Goal: Transaction & Acquisition: Purchase product/service

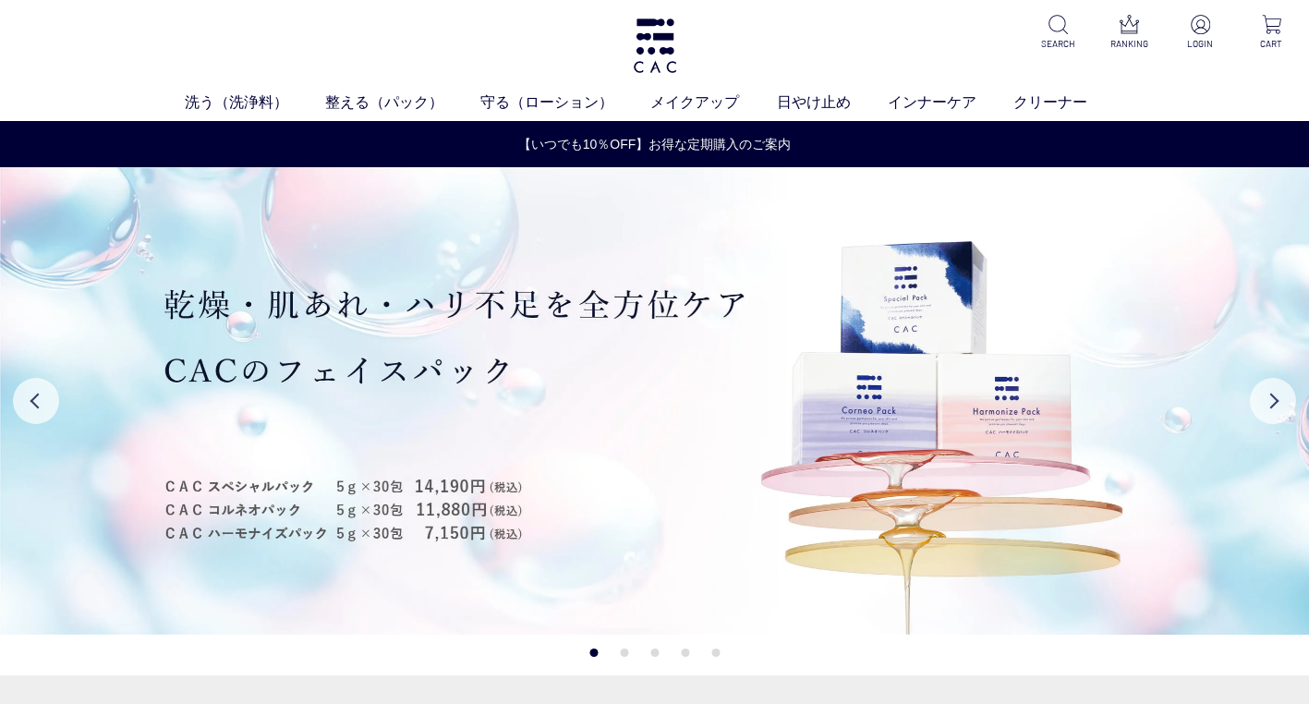
drag, startPoint x: 576, startPoint y: 512, endPoint x: 224, endPoint y: 512, distance: 351.9
click at [225, 512] on img at bounding box center [654, 400] width 1309 height 467
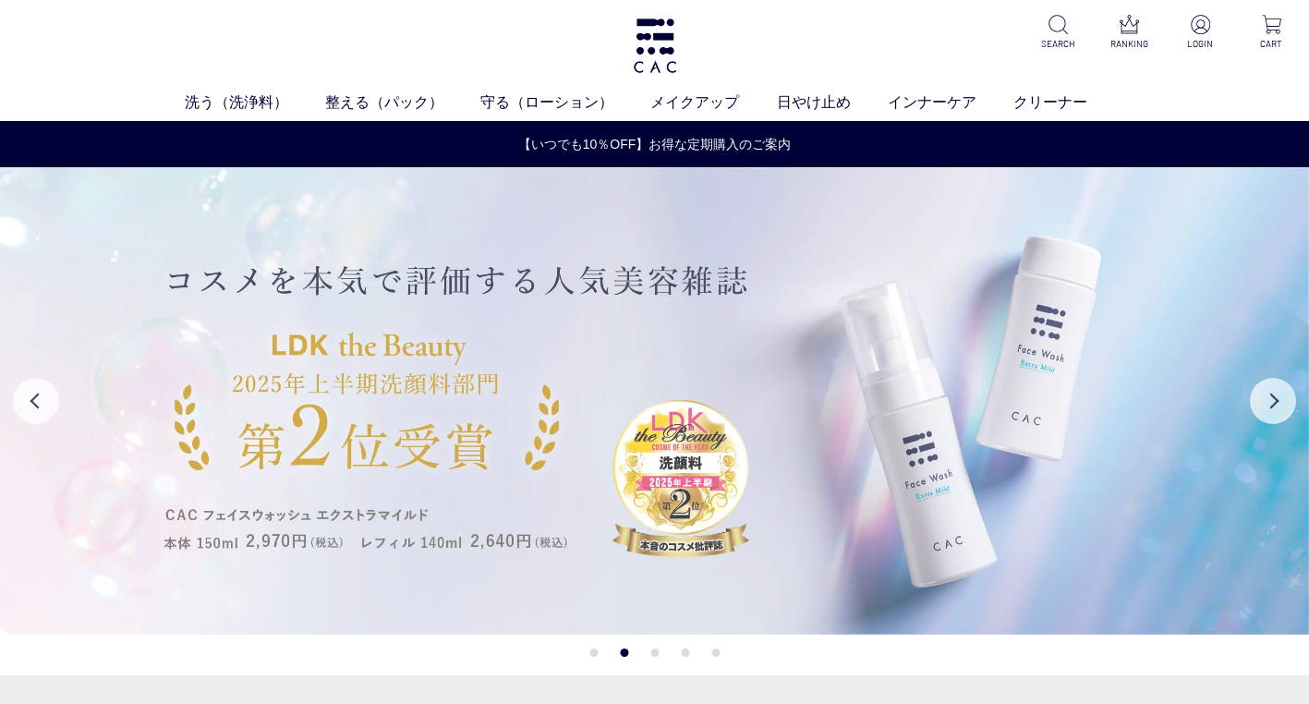
drag, startPoint x: 763, startPoint y: 490, endPoint x: 422, endPoint y: 510, distance: 341.4
click at [422, 510] on img at bounding box center [654, 400] width 1309 height 467
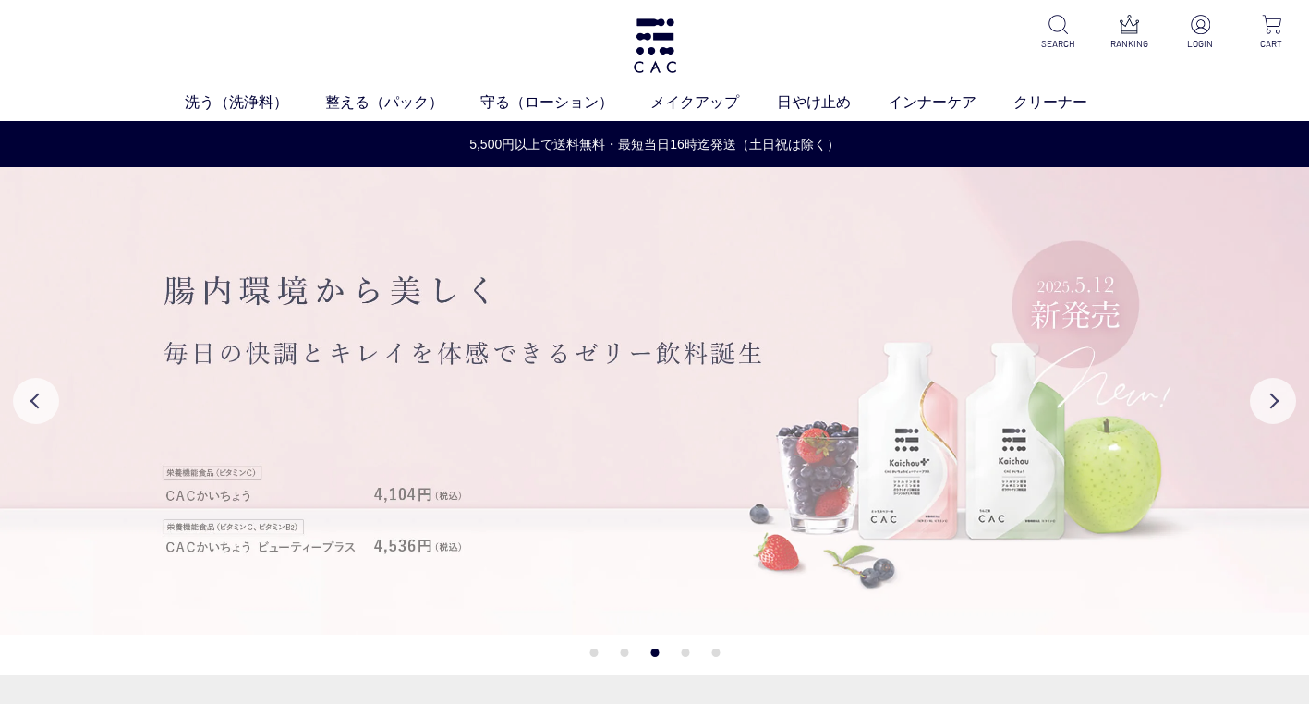
drag, startPoint x: 863, startPoint y: 474, endPoint x: 407, endPoint y: 489, distance: 455.6
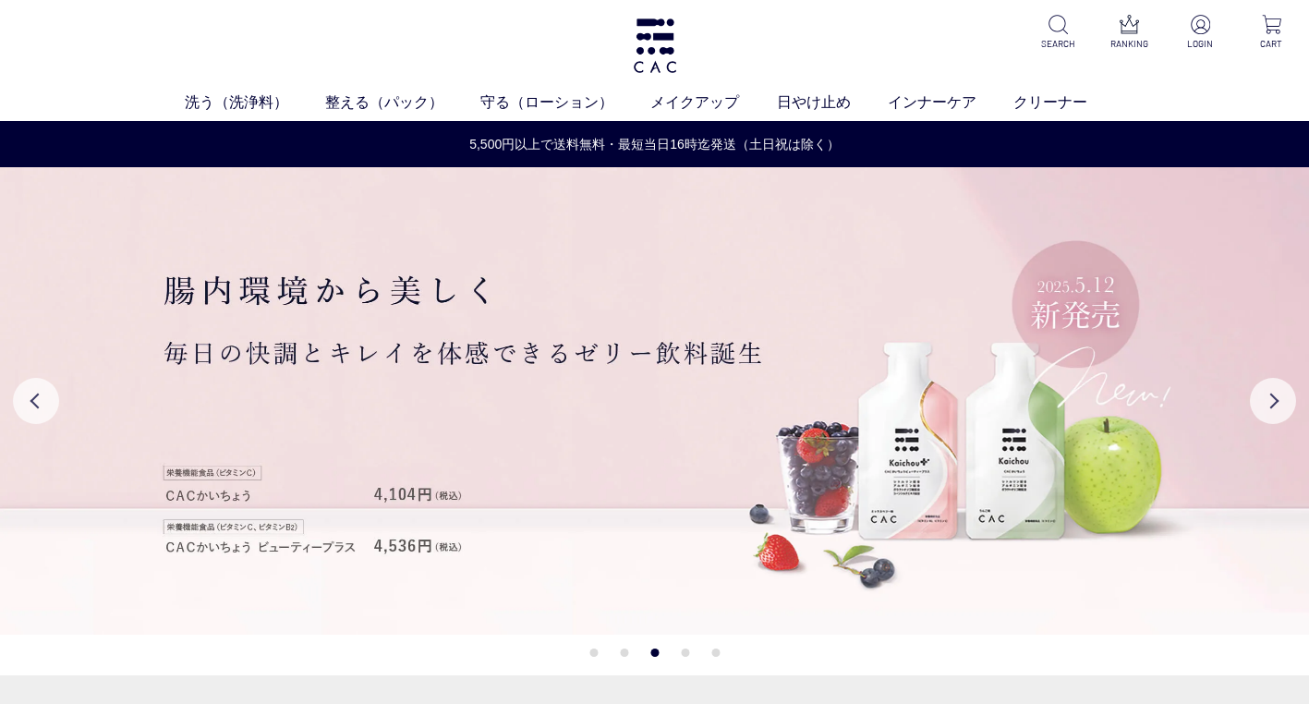
click at [416, 481] on img at bounding box center [654, 400] width 1309 height 467
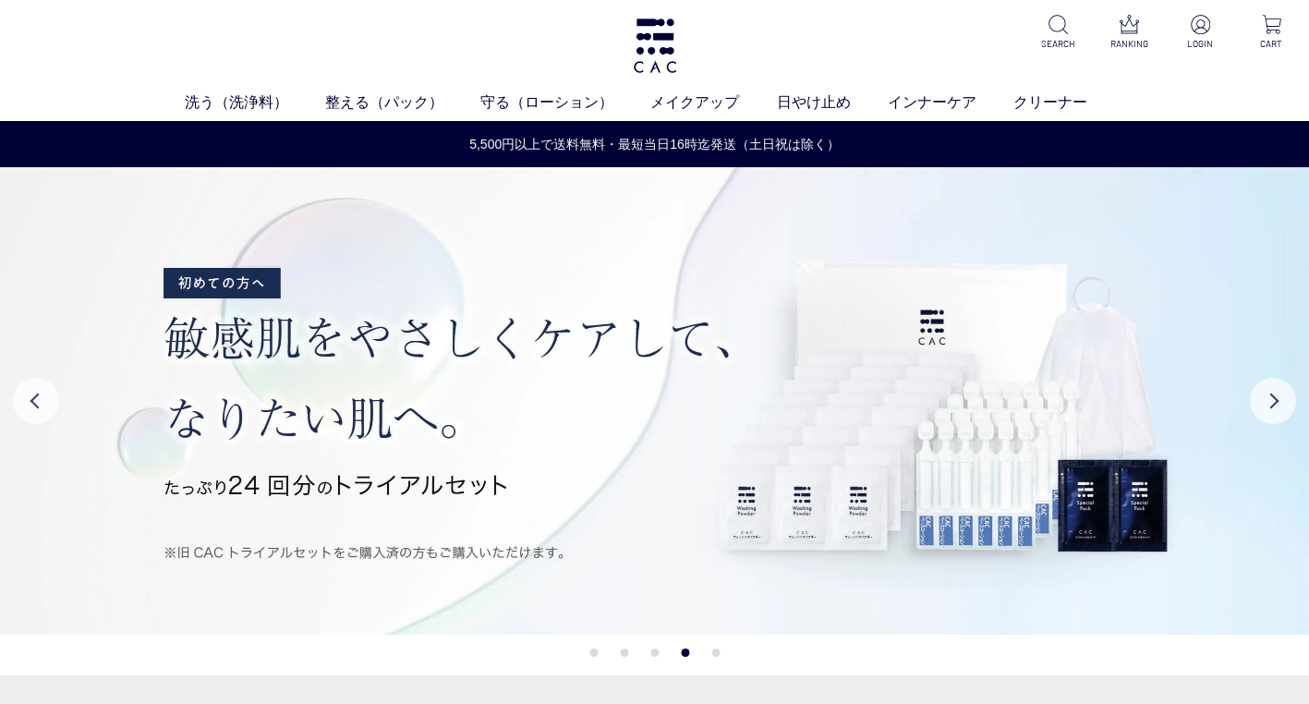
drag, startPoint x: 954, startPoint y: 358, endPoint x: 378, endPoint y: 407, distance: 578.5
click at [437, 396] on img at bounding box center [654, 400] width 1309 height 467
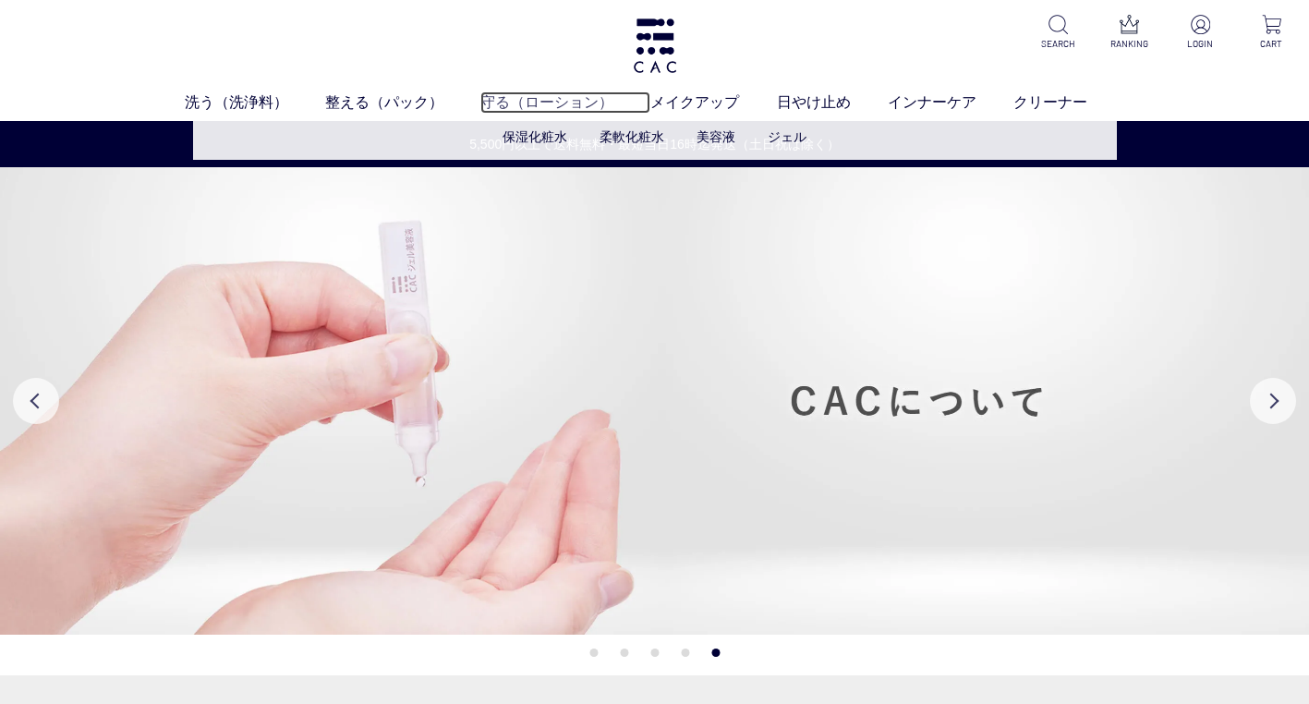
click at [529, 107] on link "守る（ローション）" at bounding box center [565, 102] width 170 height 22
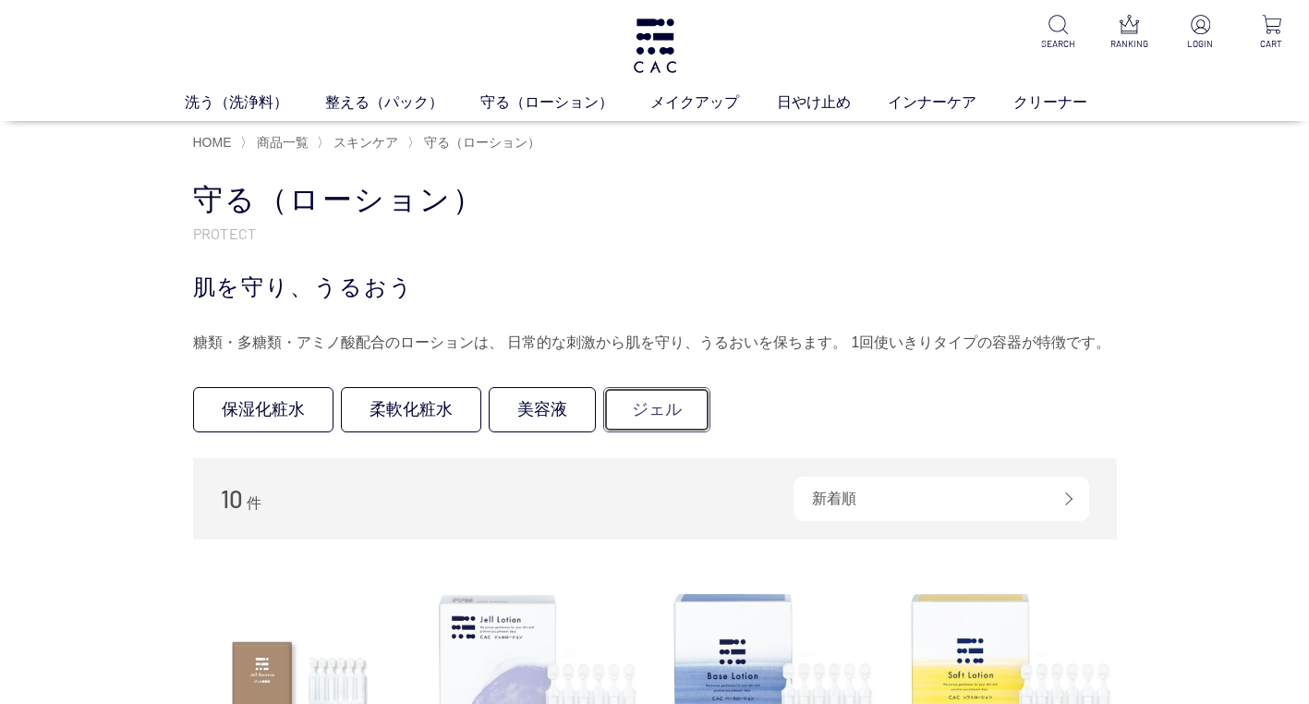
click at [690, 406] on link "ジェル" at bounding box center [656, 409] width 107 height 45
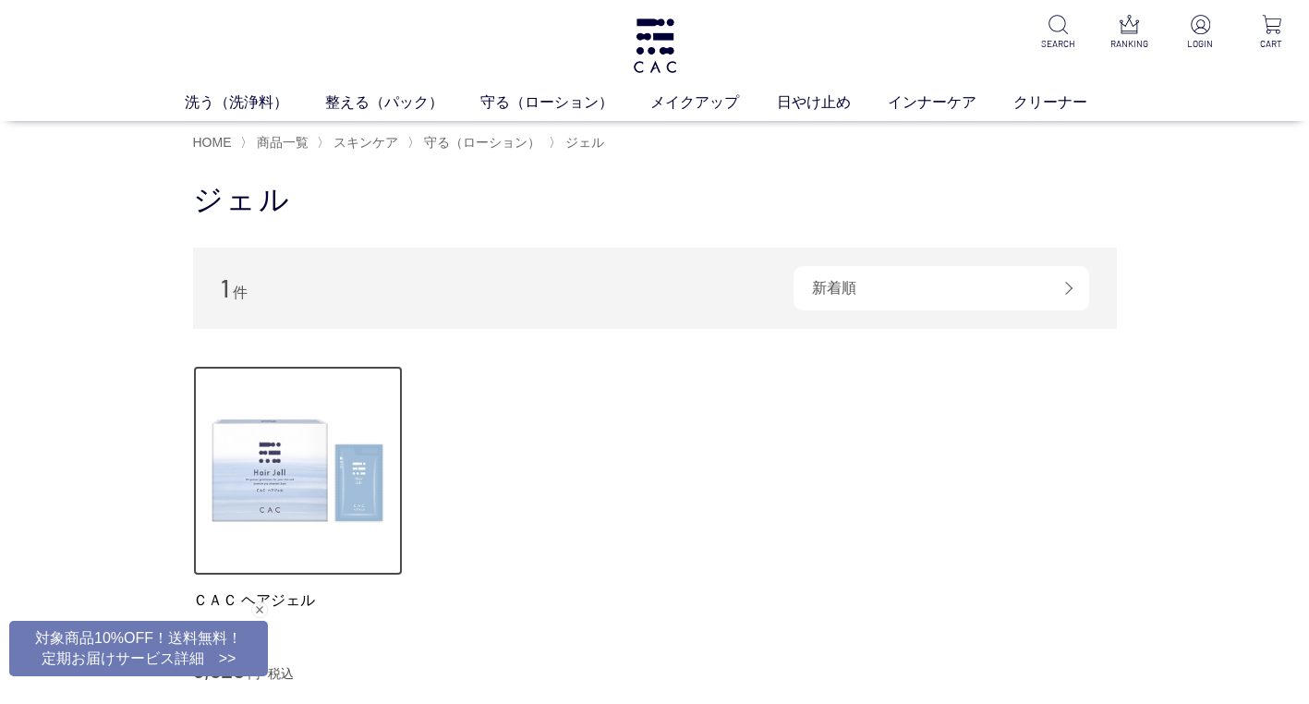
drag, startPoint x: 285, startPoint y: 485, endPoint x: 297, endPoint y: 490, distance: 13.2
click at [285, 485] on img at bounding box center [298, 471] width 211 height 211
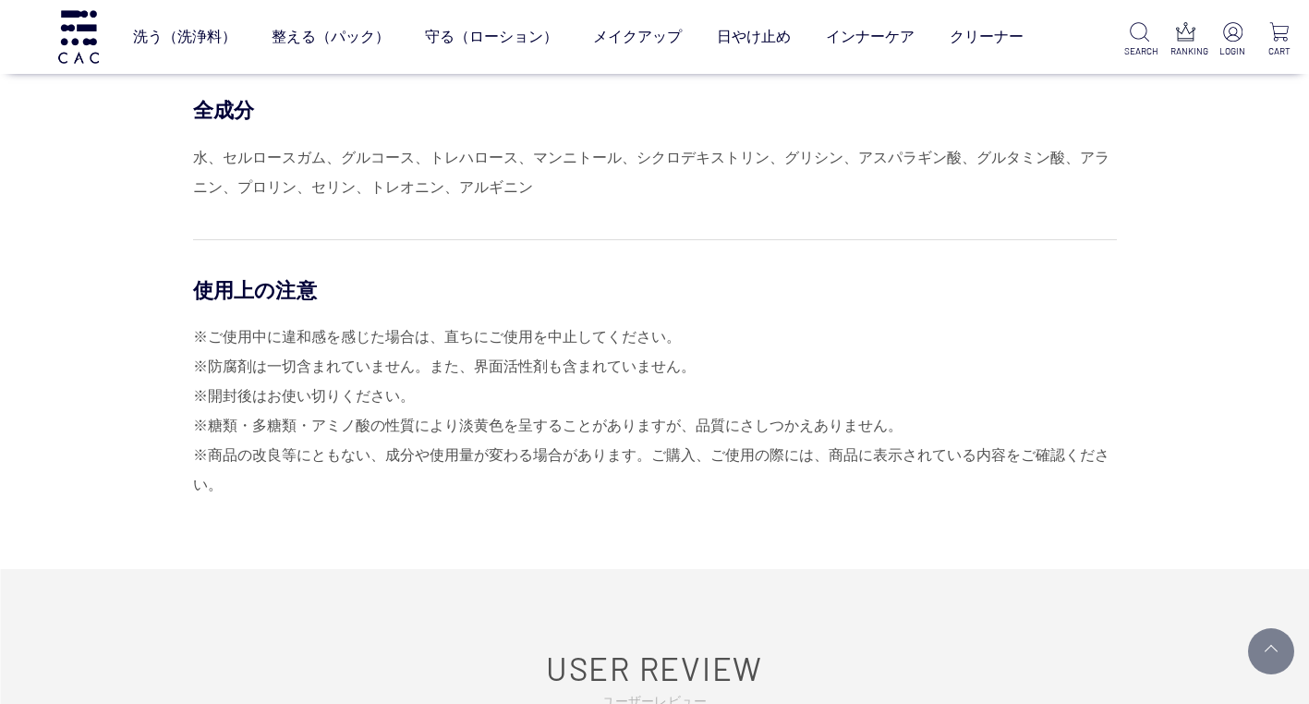
scroll to position [1108, 0]
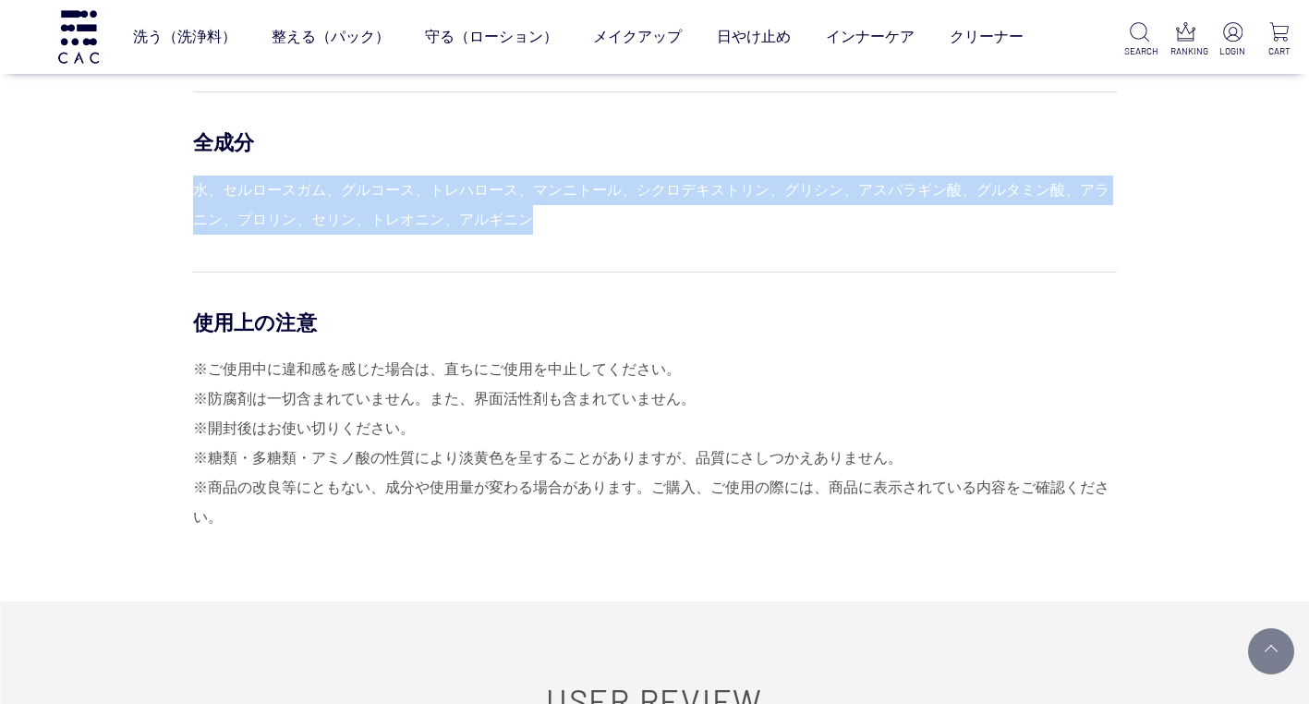
drag, startPoint x: 200, startPoint y: 188, endPoint x: 534, endPoint y: 212, distance: 335.2
click at [534, 212] on div "水、セルロースガム、グルコース、トレハロース、マンニトール、シクロデキストリン、グリシン、アスパラギン酸、グルタミン酸、アラニン、プロリン、セリン、トレオニン…" at bounding box center [655, 205] width 924 height 59
drag, startPoint x: 535, startPoint y: 212, endPoint x: 494, endPoint y: 206, distance: 41.2
copy div "水、セルロースガム、グルコース、トレハロース、マンニトール、シクロデキストリン、グリシン、アスパラギン酸、グルタミン酸、アラニン、プロリン、セリン、トレオニン…"
